Goal: Information Seeking & Learning: Learn about a topic

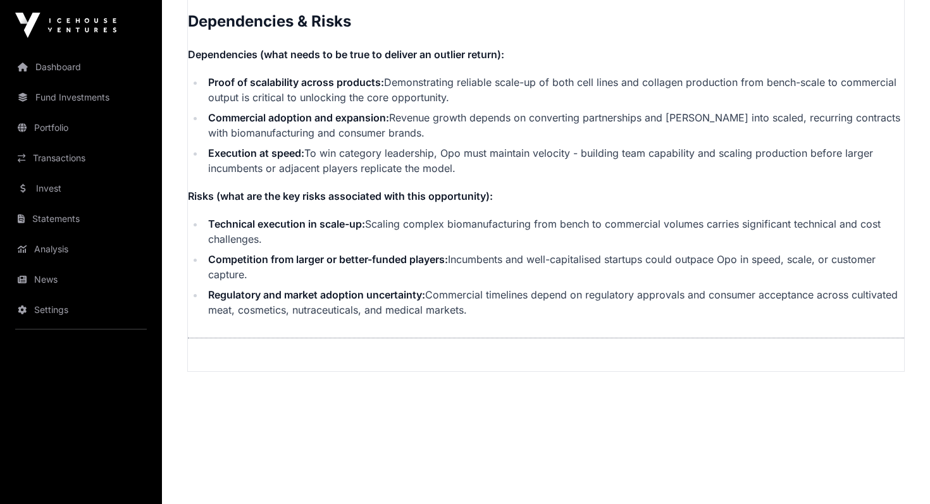
scroll to position [2746, 0]
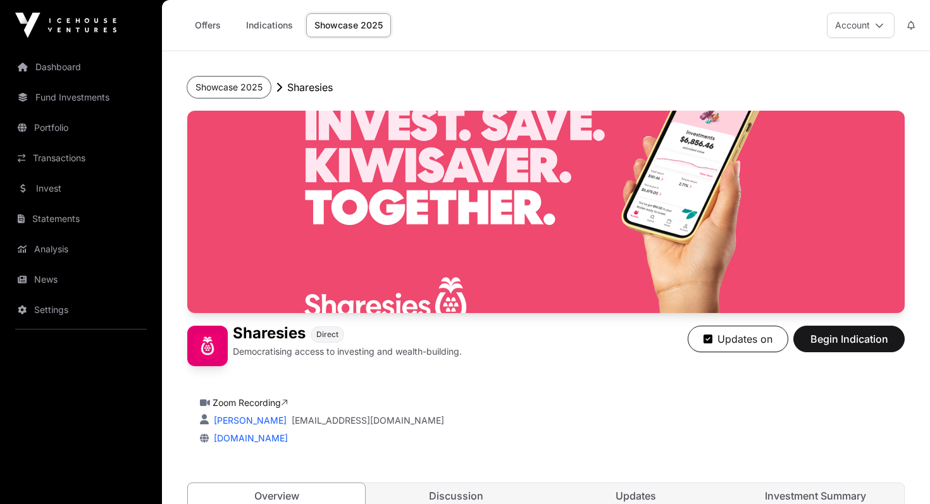
click at [228, 89] on button "Showcase 2025" at bounding box center [229, 88] width 84 height 22
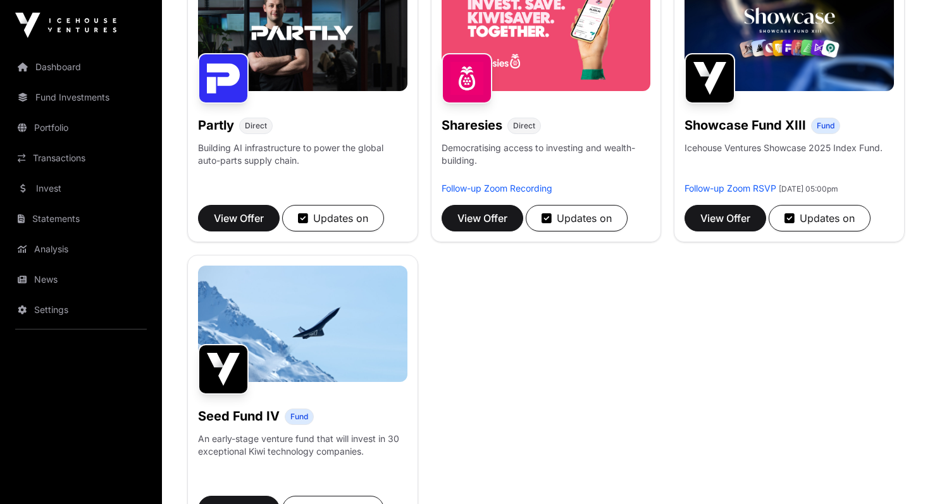
scroll to position [799, 0]
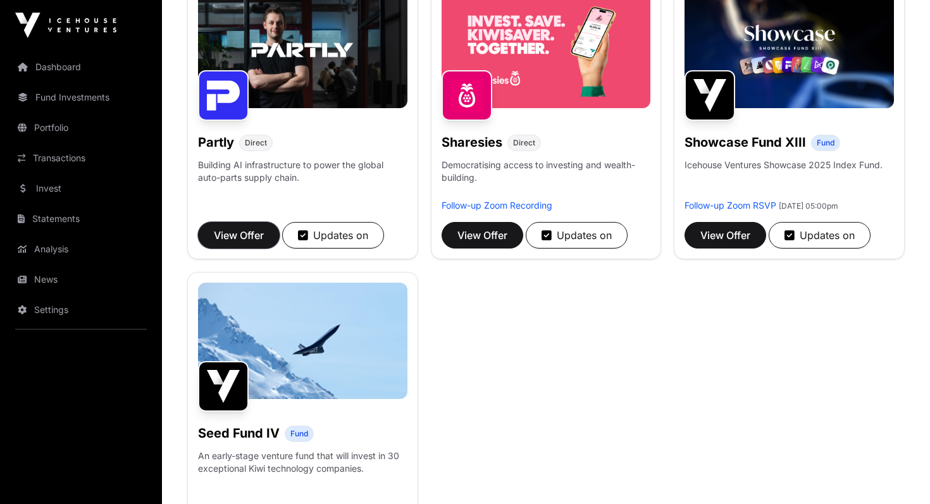
click at [252, 234] on span "View Offer" at bounding box center [239, 235] width 50 height 15
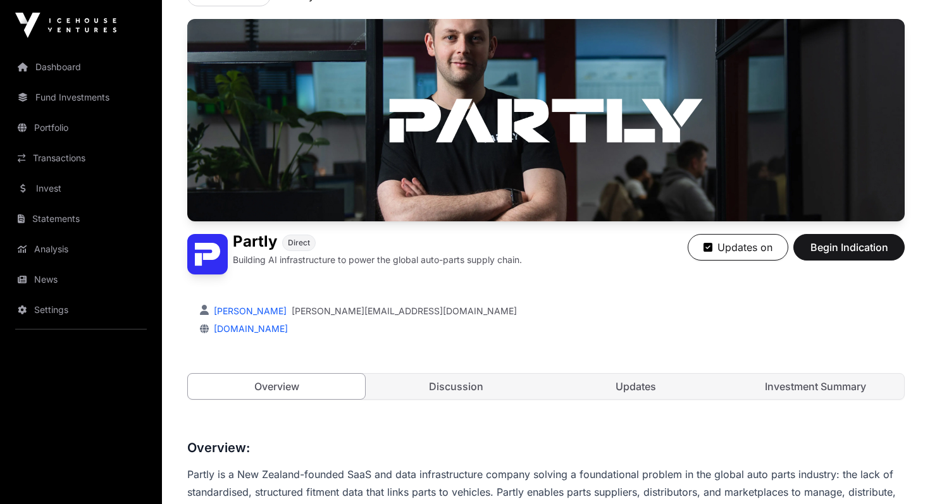
scroll to position [95, 0]
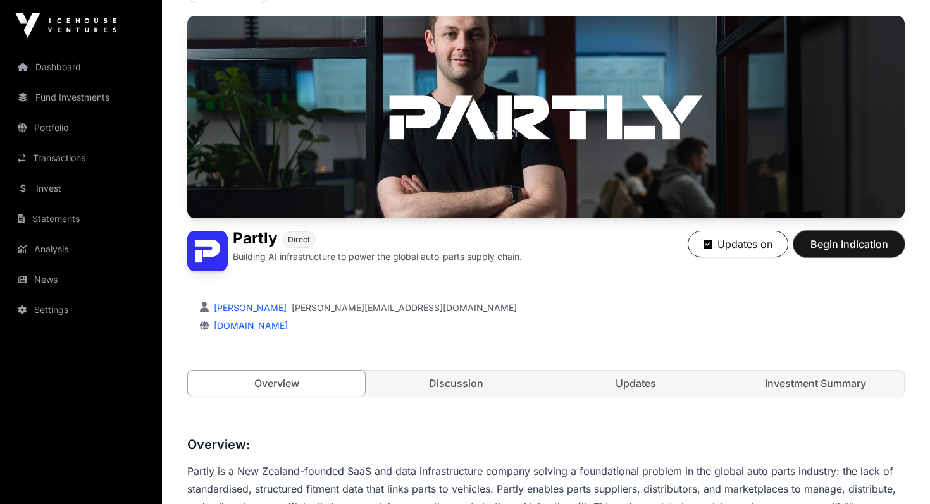
click at [849, 239] on span "Begin Indication" at bounding box center [849, 244] width 80 height 15
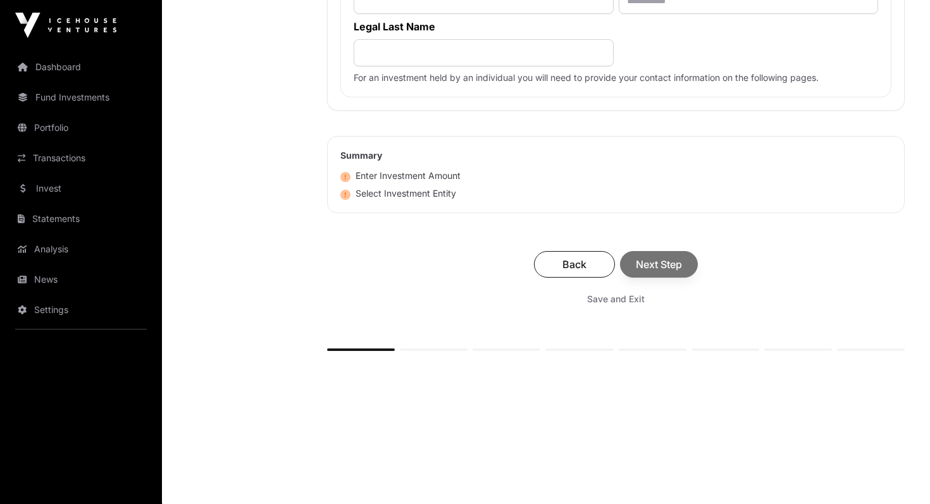
scroll to position [746, 0]
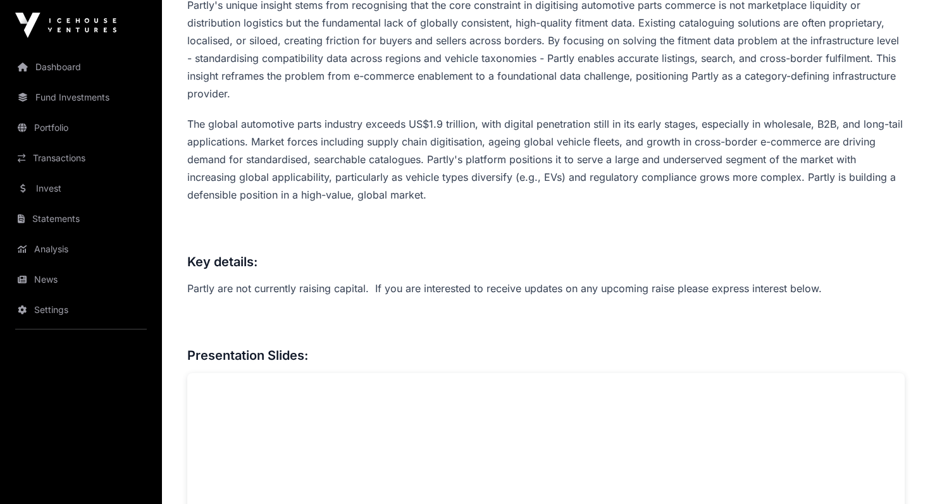
scroll to position [95, 0]
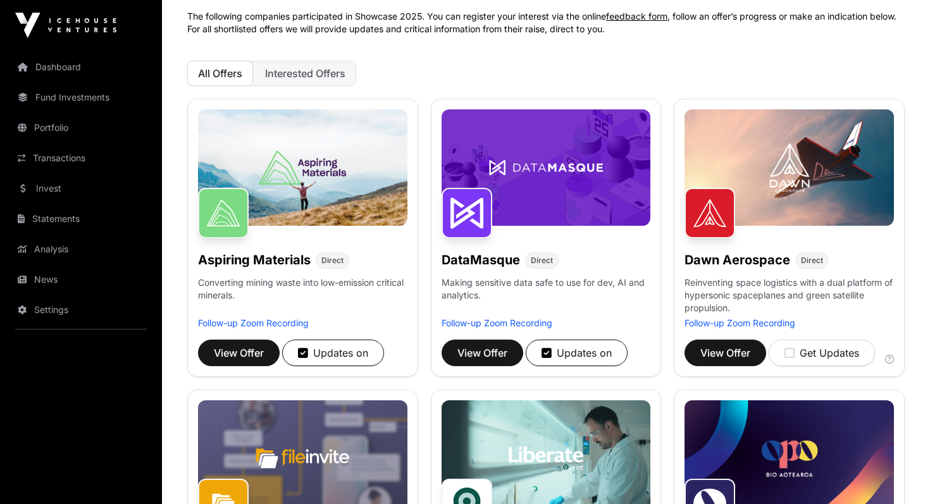
scroll to position [96, 0]
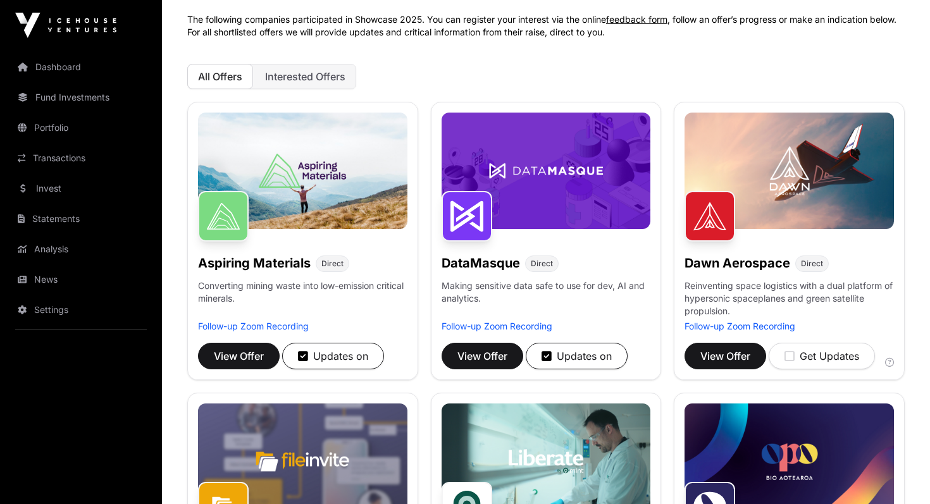
click at [313, 190] on img at bounding box center [302, 171] width 209 height 116
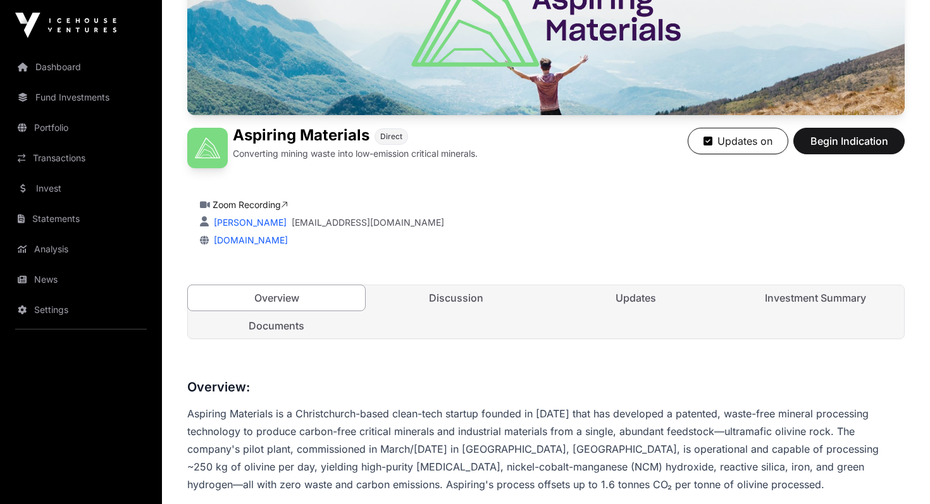
scroll to position [199, 0]
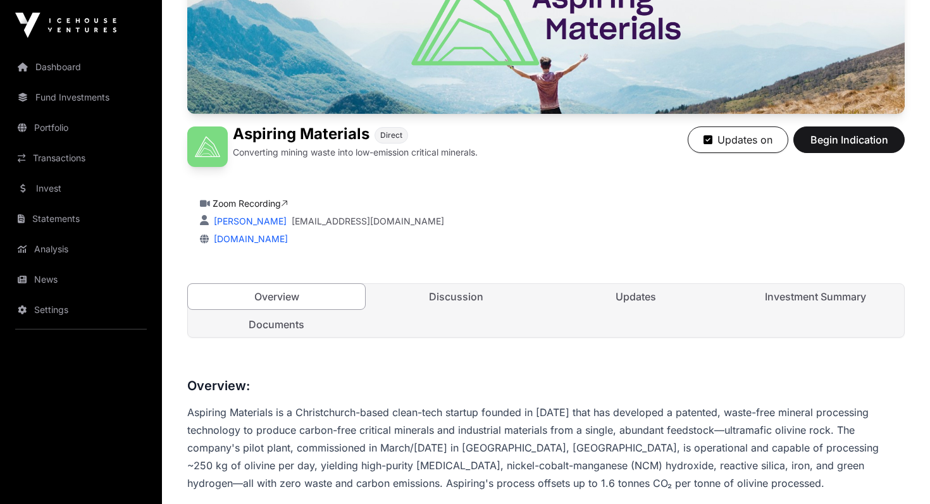
click at [790, 296] on link "Investment Summary" at bounding box center [815, 296] width 177 height 25
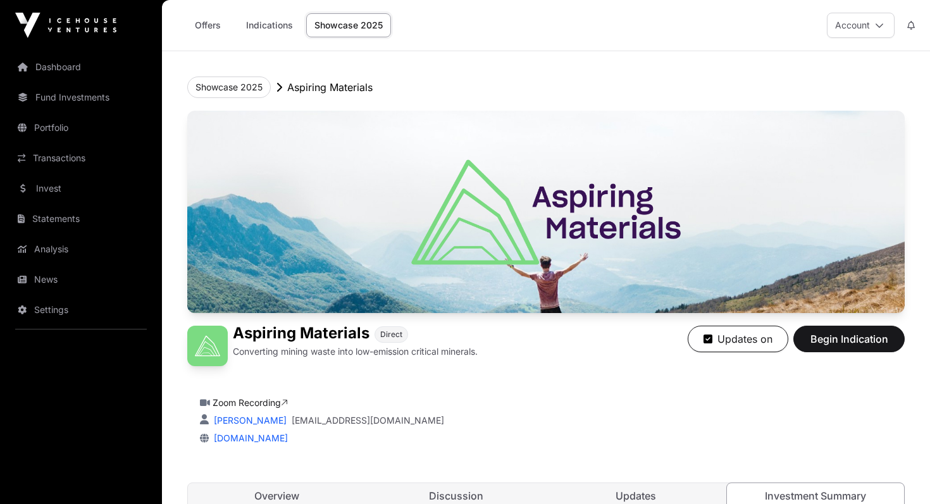
click at [244, 402] on link "Zoom Recording" at bounding box center [250, 402] width 75 height 11
